Goal: Find specific page/section: Find specific page/section

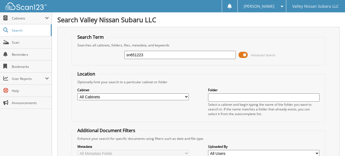
type input "sn651223"
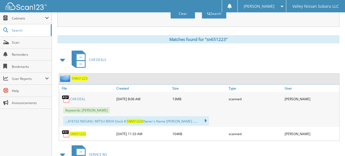
scroll to position [247, 0]
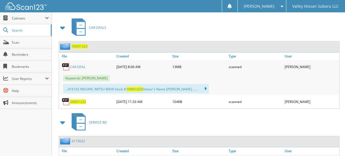
click at [75, 64] on link "CAR DEAL" at bounding box center [77, 66] width 15 height 5
